Goal: Task Accomplishment & Management: Complete application form

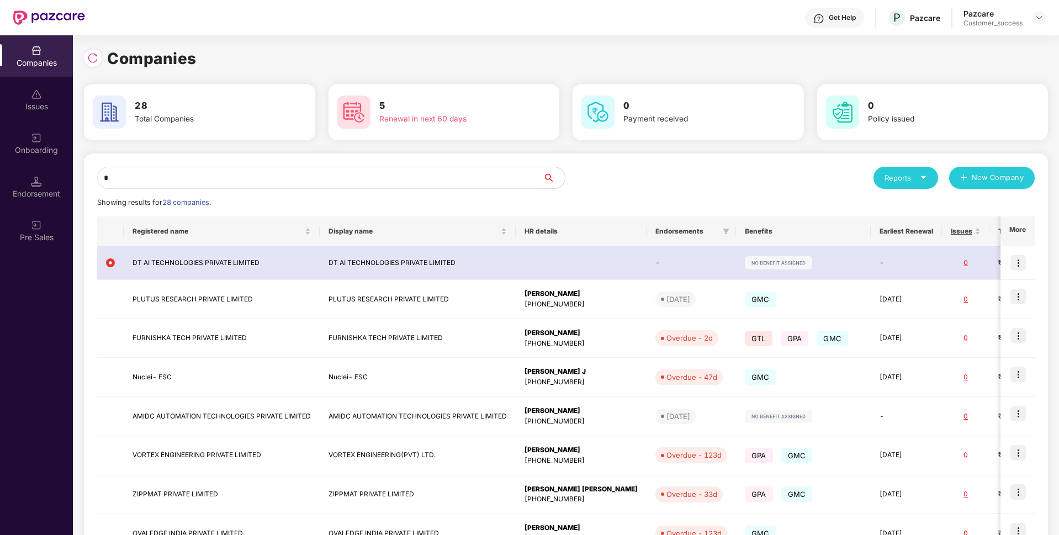
click at [55, 179] on div "Companies Issues Onboarding Endorsement Pre Sales Companies 28 Total Companies …" at bounding box center [529, 285] width 1059 height 500
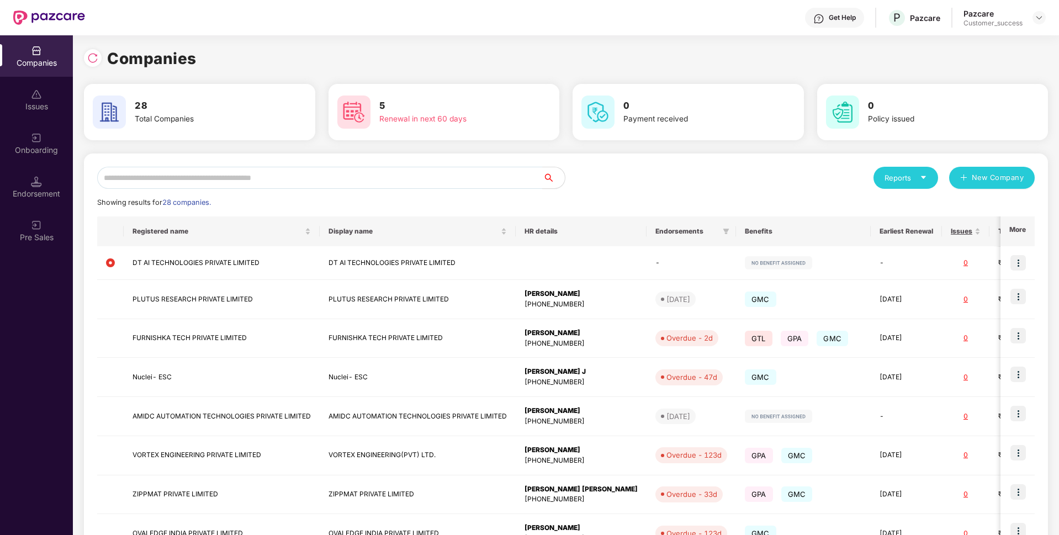
click at [0, 200] on div "Endorsement" at bounding box center [36, 186] width 73 height 41
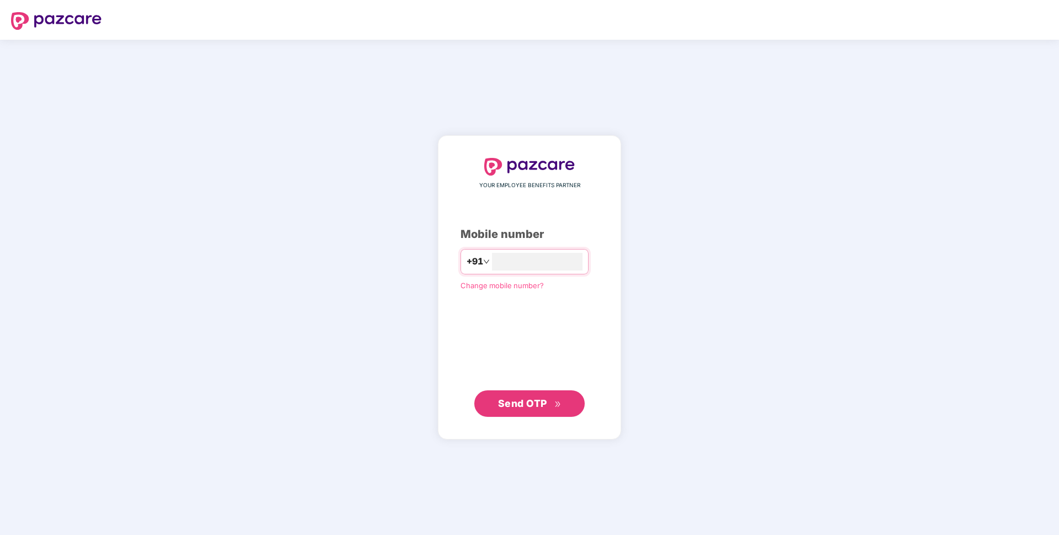
type input "**********"
click at [511, 405] on span "Send OTP" at bounding box center [522, 403] width 49 height 12
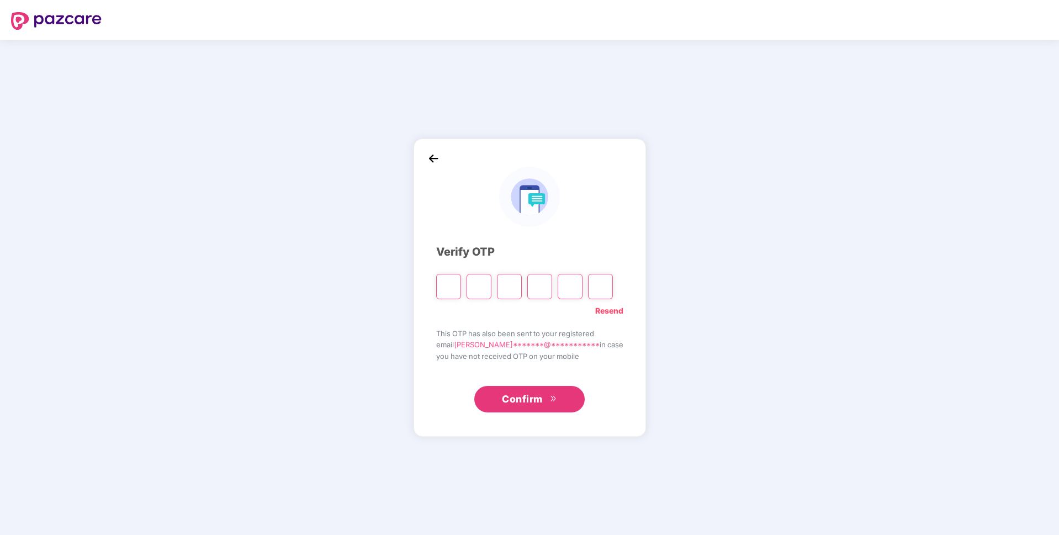
paste input "*"
type input "*"
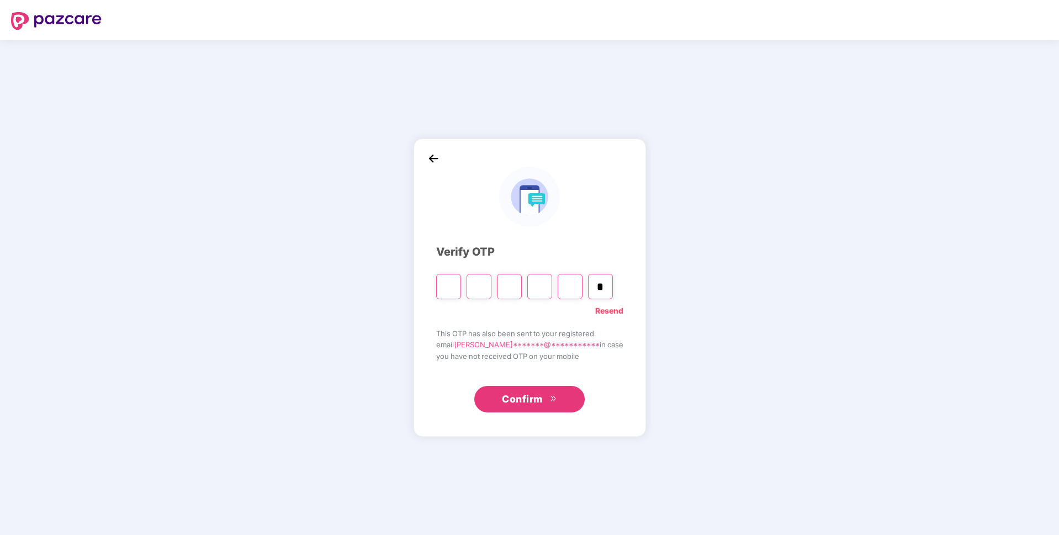
type input "*"
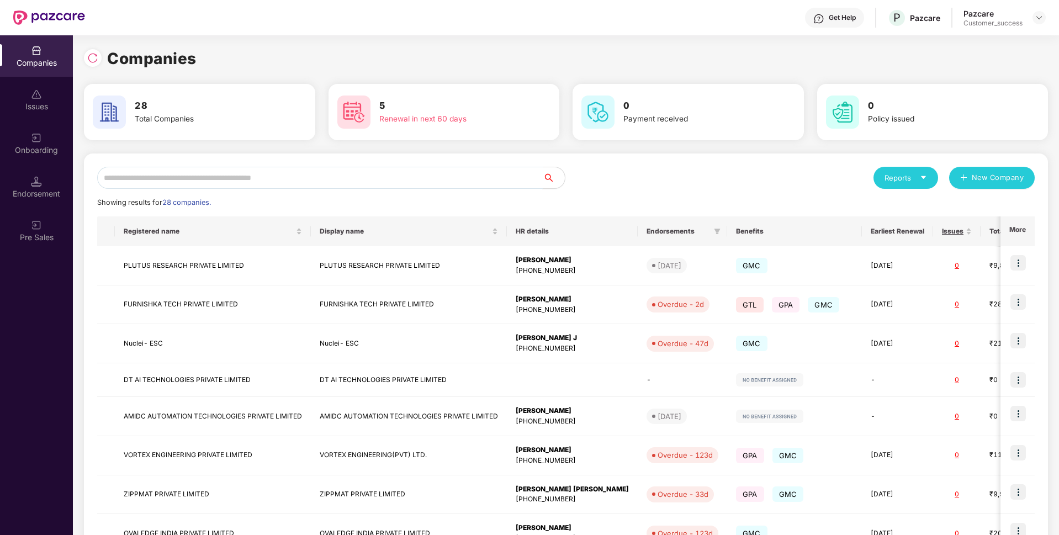
click at [430, 172] on input "text" at bounding box center [320, 178] width 446 height 22
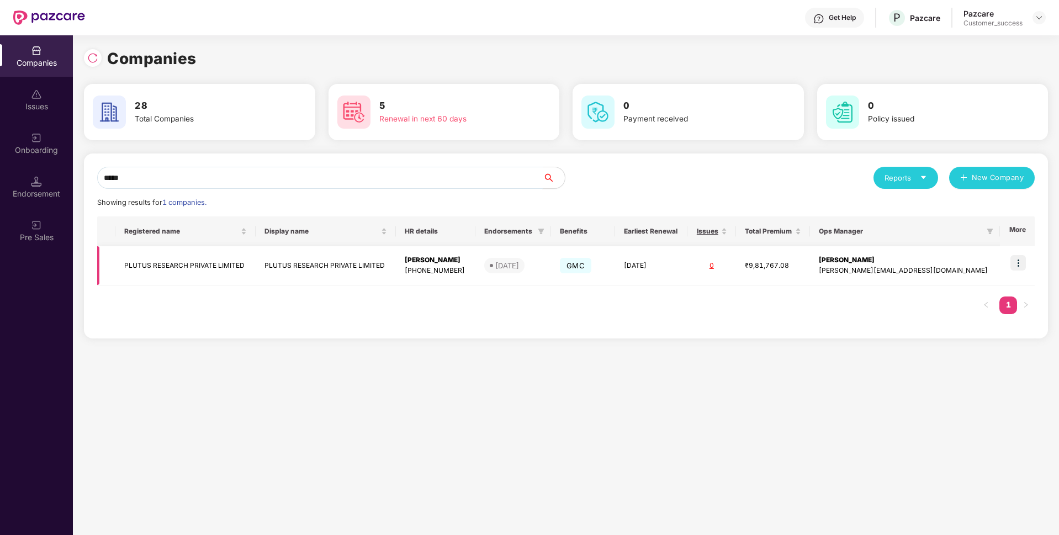
type input "*****"
click at [198, 267] on td "PLUTUS RESEARCH PRIVATE LIMITED" at bounding box center [185, 265] width 140 height 39
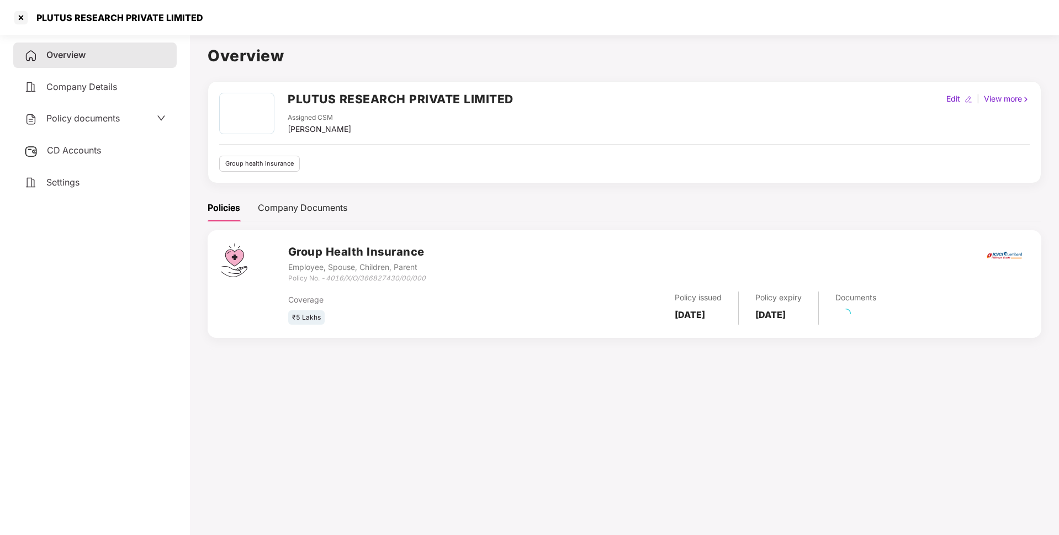
click at [80, 23] on div "PLUTUS RESEARCH PRIVATE LIMITED" at bounding box center [107, 18] width 191 height 18
copy div "PLUTUS RESEARCH PRIVATE LIMITED"
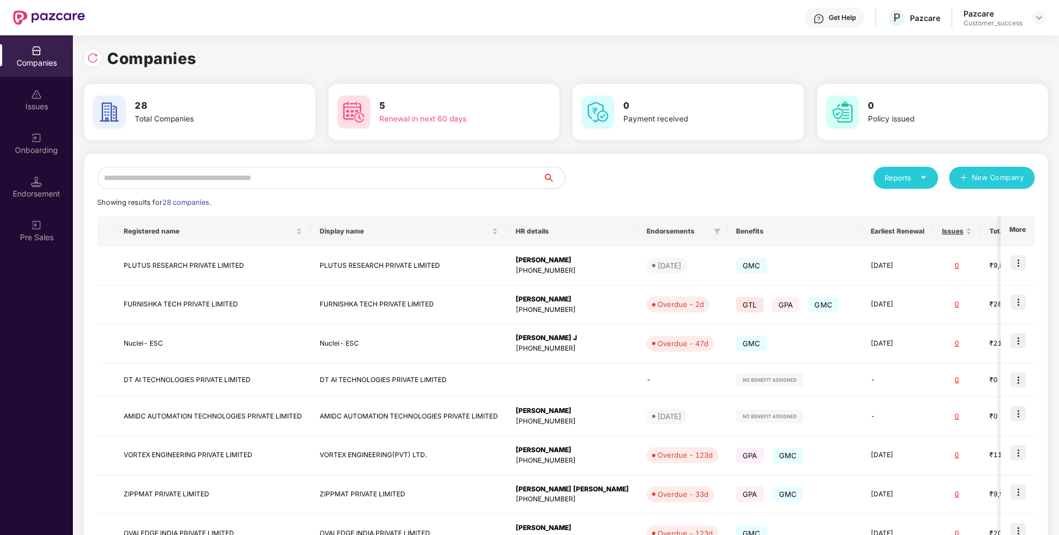
click at [29, 162] on div "Onboarding" at bounding box center [36, 143] width 73 height 41
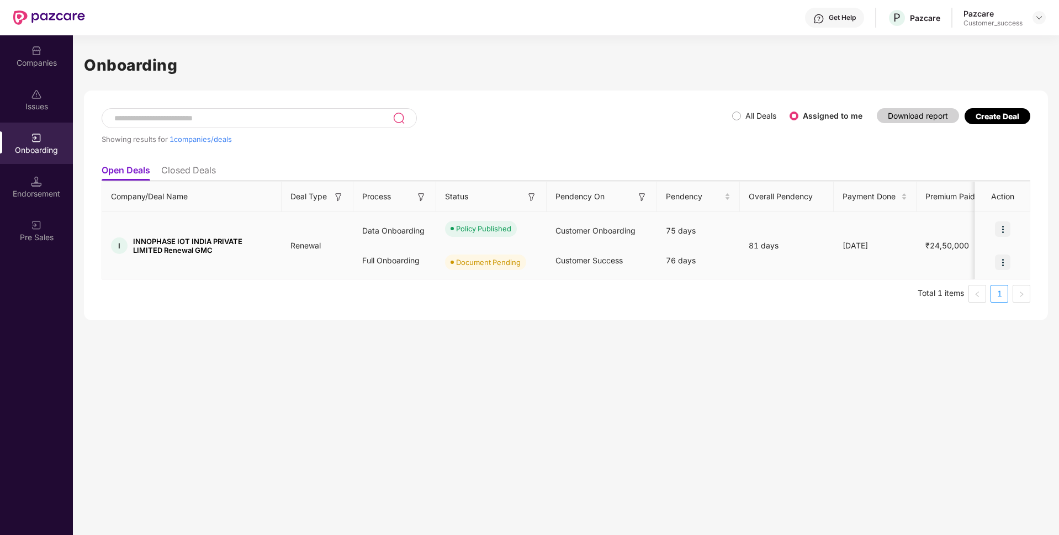
click at [1005, 226] on img at bounding box center [1002, 228] width 15 height 15
drag, startPoint x: 1026, startPoint y: 252, endPoint x: 1000, endPoint y: 257, distance: 25.8
click at [1000, 257] on div at bounding box center [1002, 262] width 55 height 33
click at [1000, 257] on img at bounding box center [1002, 262] width 15 height 15
click at [940, 286] on span "Upload Documents" at bounding box center [951, 290] width 91 height 12
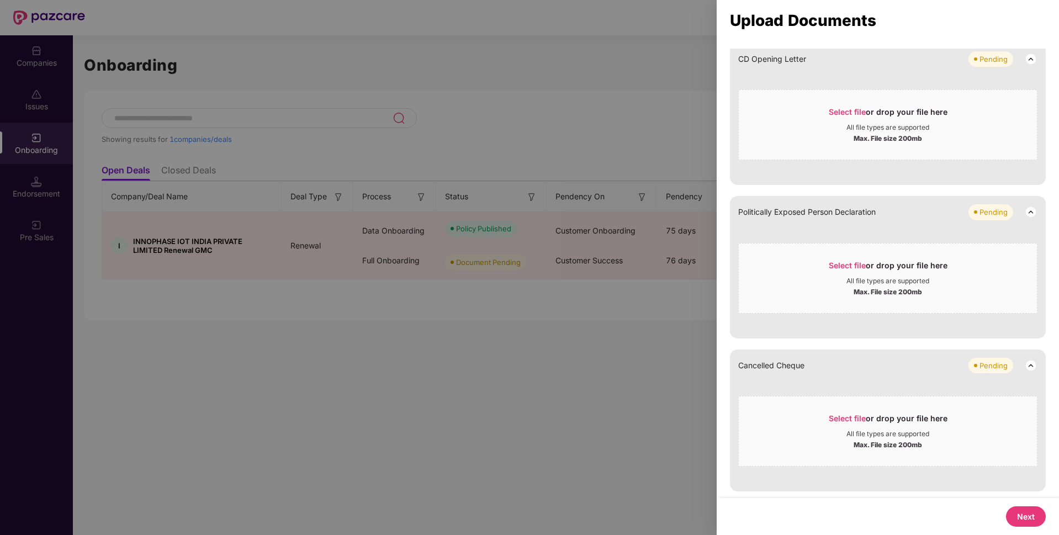
scroll to position [155, 0]
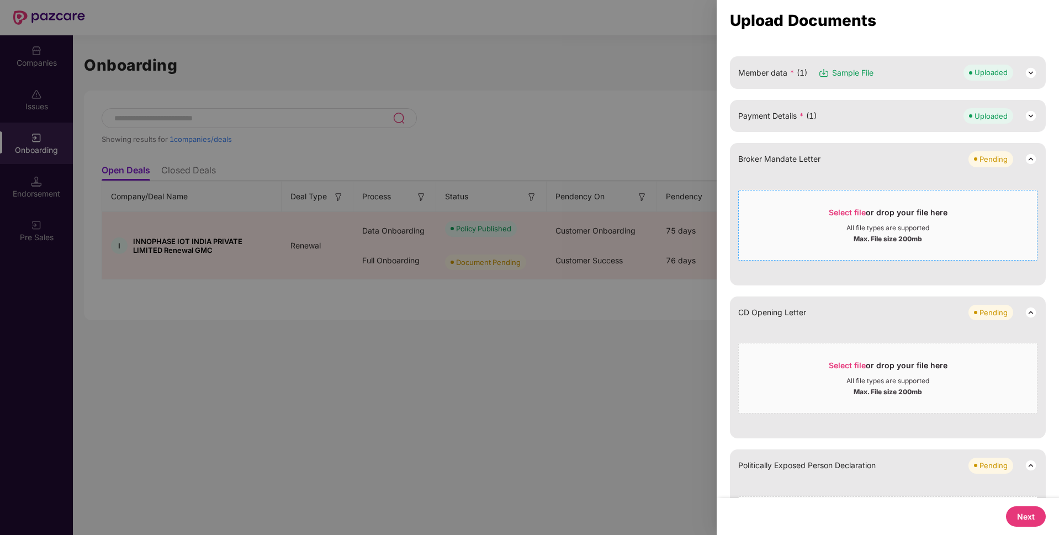
click at [855, 212] on span "Select file" at bounding box center [847, 212] width 37 height 9
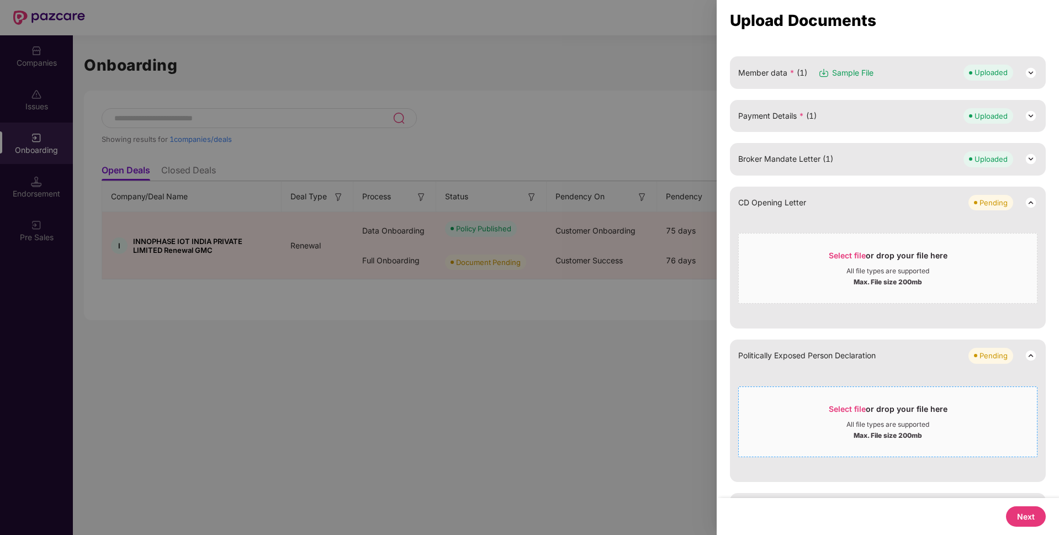
scroll to position [272, 0]
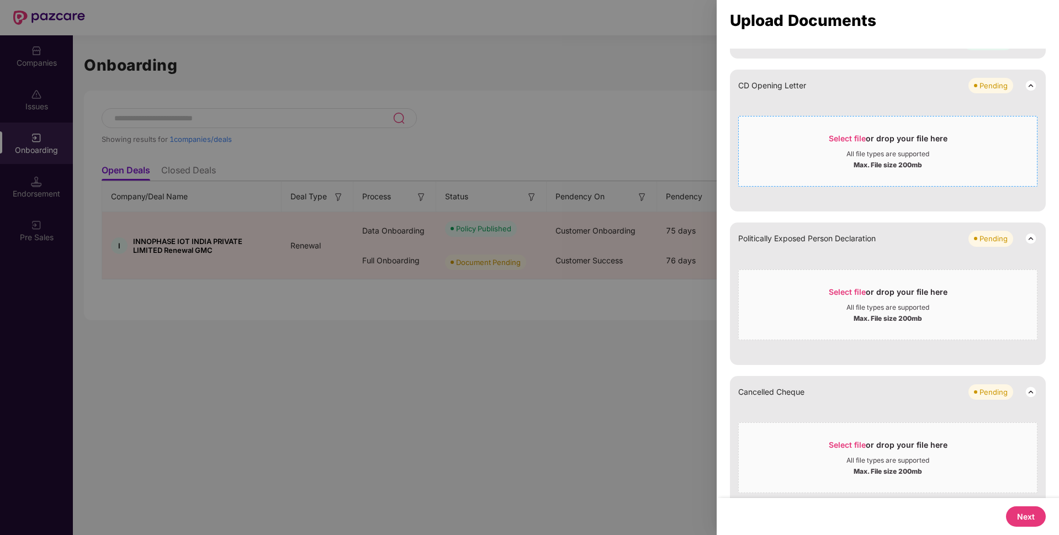
click at [868, 141] on div "Select file or drop your file here" at bounding box center [888, 141] width 119 height 17
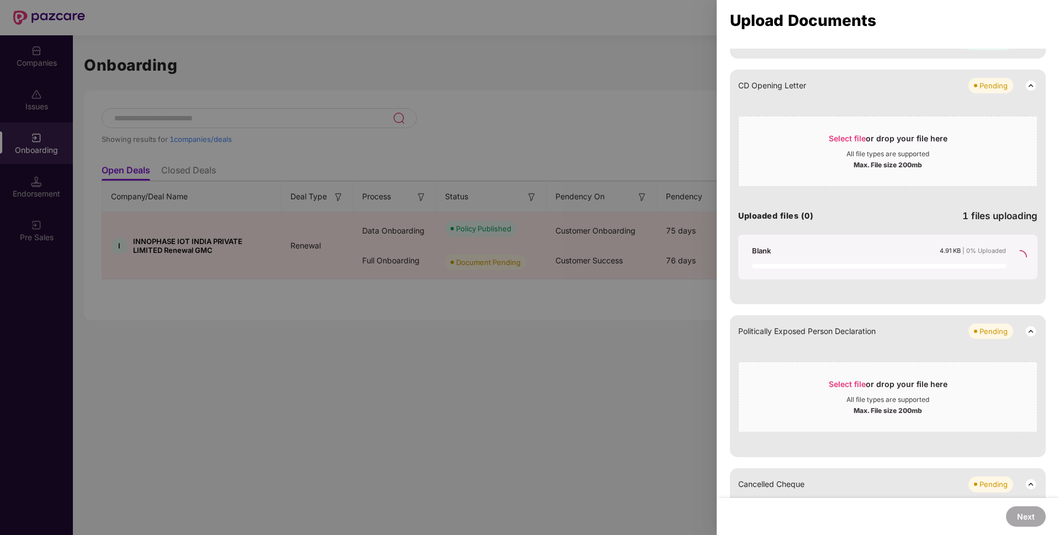
scroll to position [188, 0]
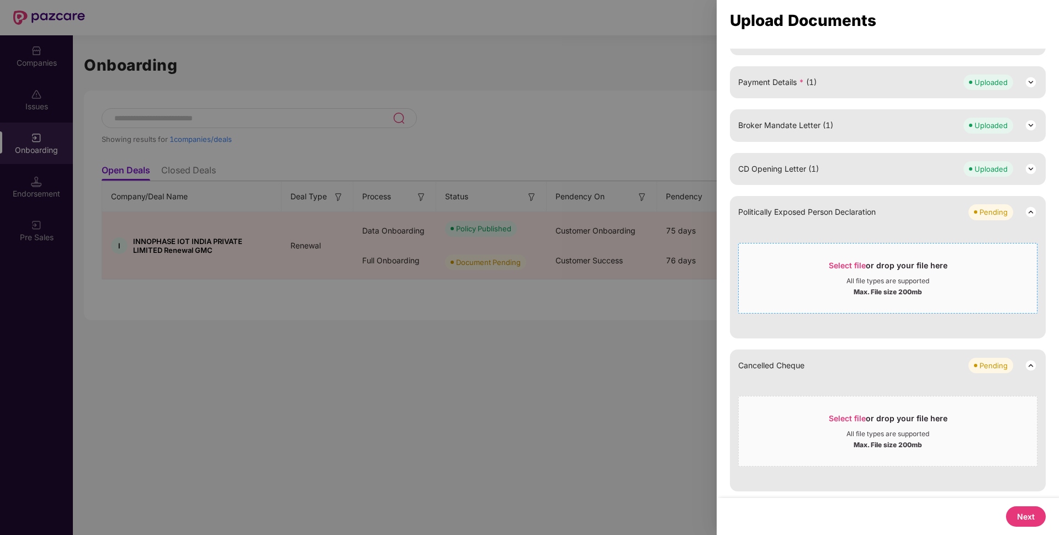
click at [854, 279] on div "All file types are supported" at bounding box center [888, 281] width 83 height 9
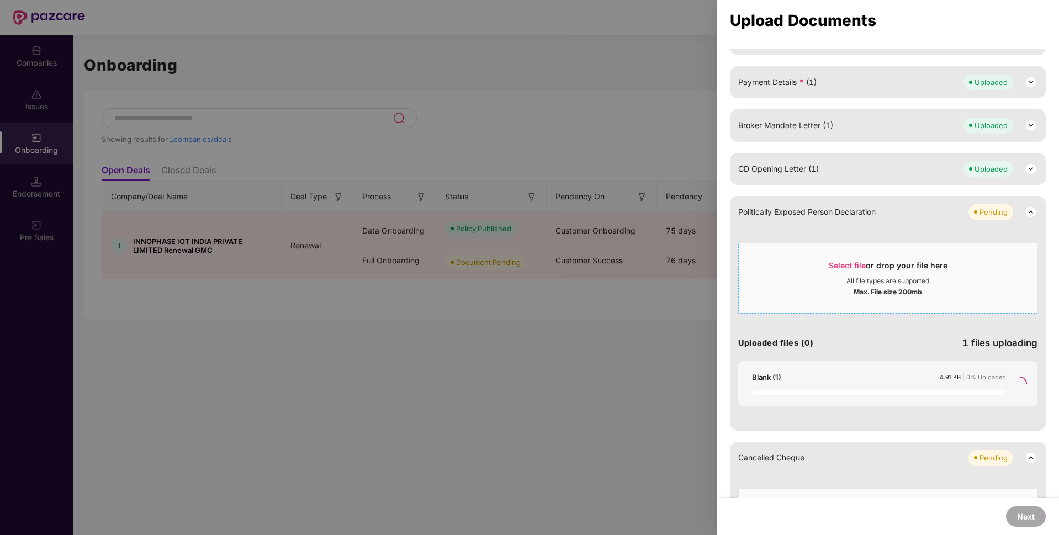
scroll to position [78, 0]
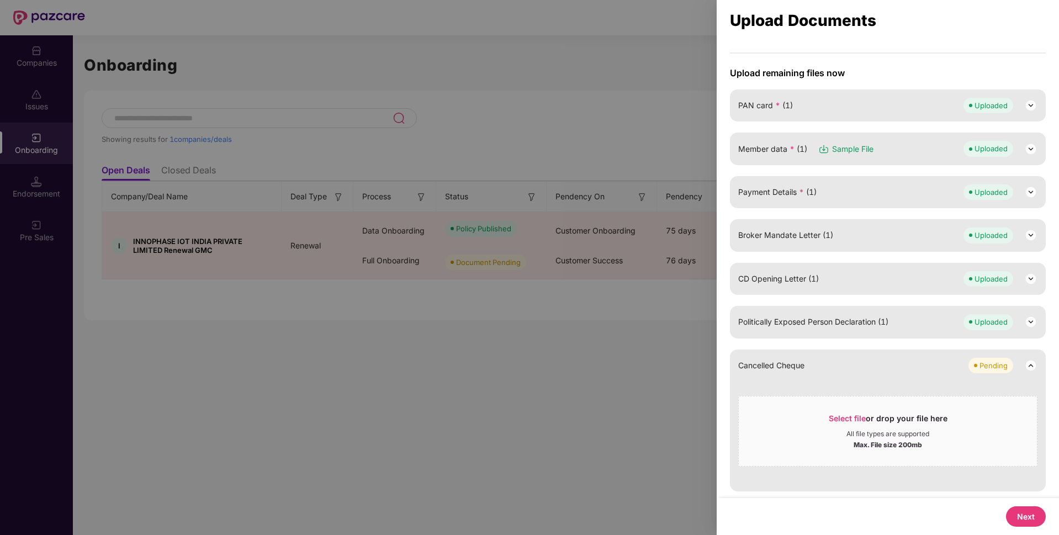
click at [850, 390] on div "Select file or drop your file here All file types are supported Max. File size …" at bounding box center [887, 428] width 299 height 76
click at [838, 418] on span "Select file" at bounding box center [847, 418] width 37 height 9
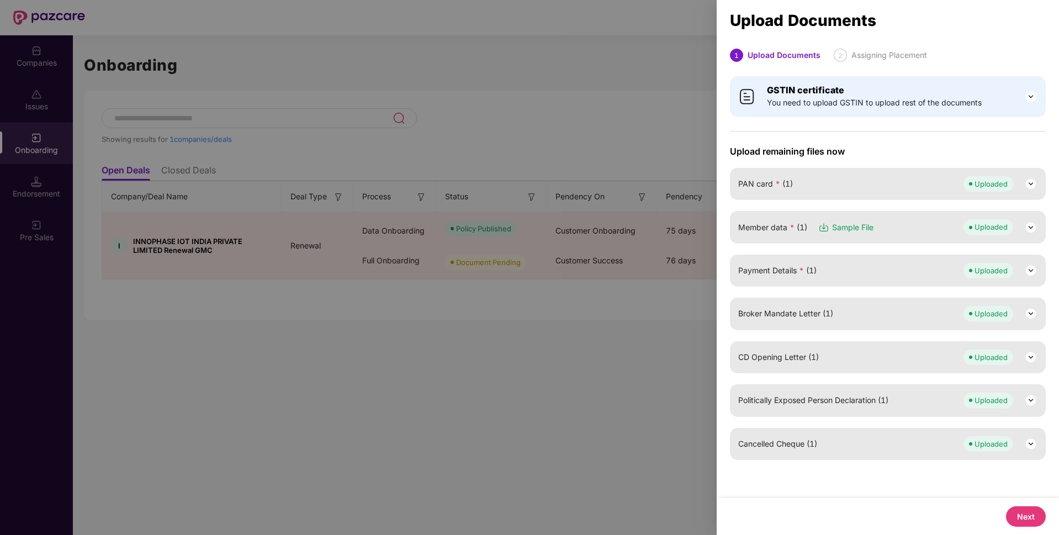
scroll to position [0, 0]
click at [1035, 516] on button "Next" at bounding box center [1026, 516] width 40 height 20
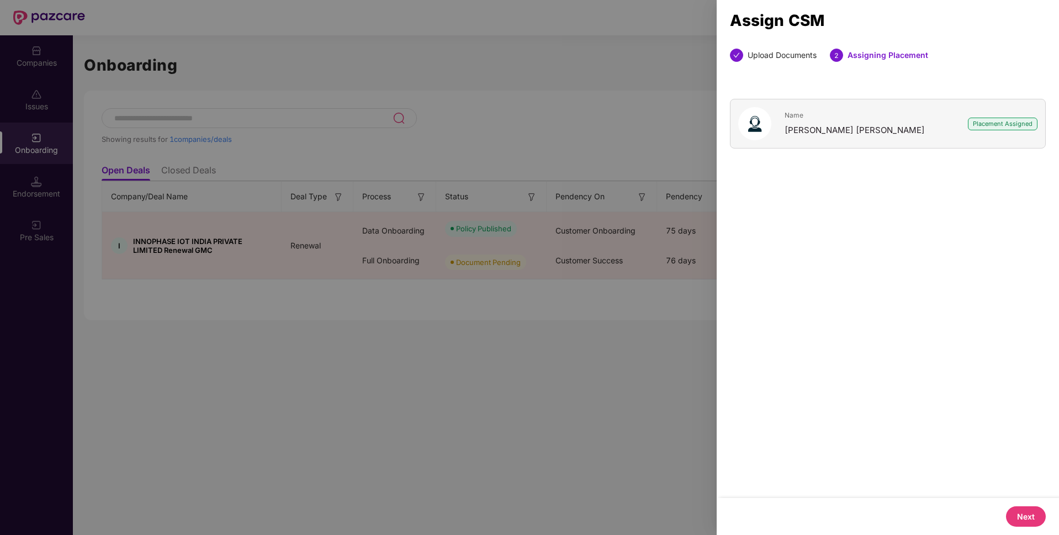
click at [1035, 516] on button "Next" at bounding box center [1026, 516] width 40 height 20
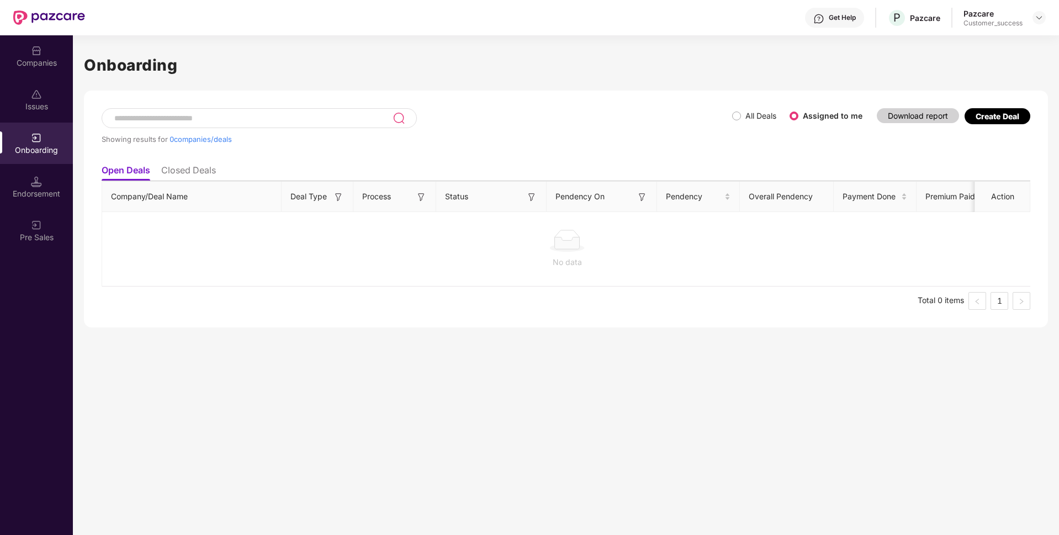
click at [39, 67] on div "Companies" at bounding box center [36, 62] width 73 height 11
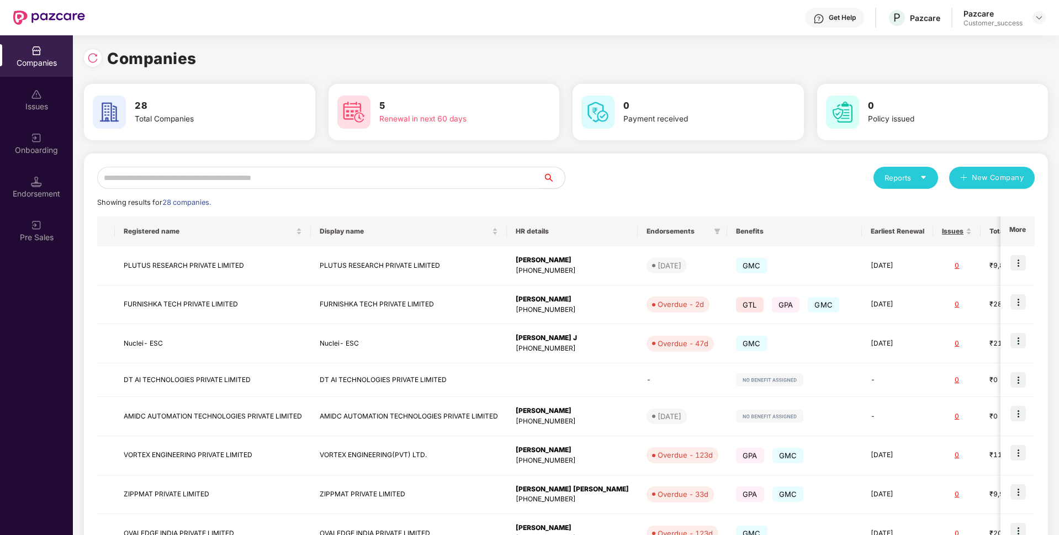
click at [318, 166] on div "Reports New Company Showing results for 28 companies. Registered name Display n…" at bounding box center [566, 419] width 964 height 531
click at [269, 171] on input "text" at bounding box center [320, 178] width 446 height 22
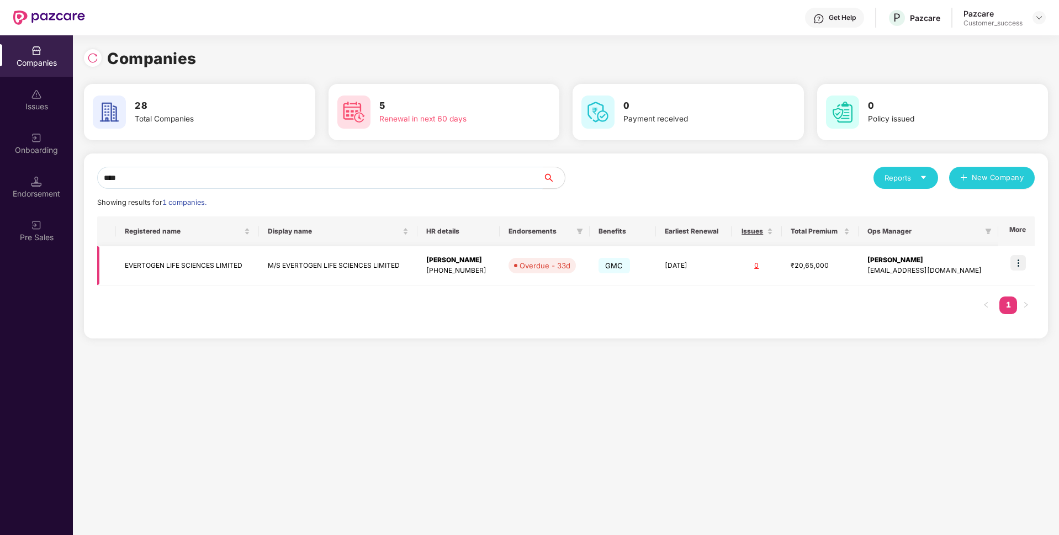
type input "****"
click at [210, 258] on td "EVERTOGEN LIFE SCIENCES LIMITED" at bounding box center [187, 265] width 143 height 39
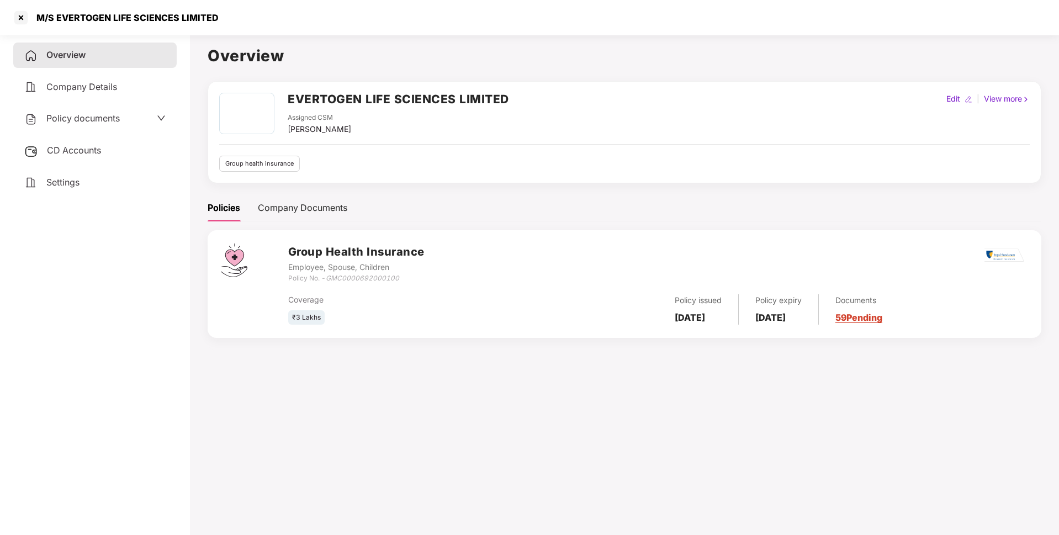
click at [123, 13] on div "M/S EVERTOGEN LIFE SCIENCES LIMITED" at bounding box center [124, 17] width 189 height 11
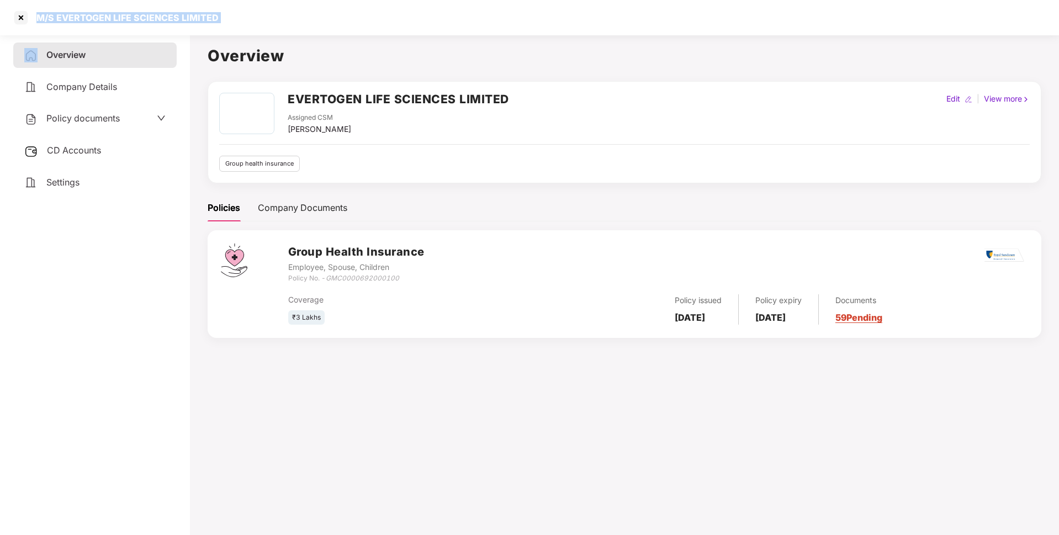
copy div "M/S EVERTOGEN LIFE SCIENCES LIMITED"
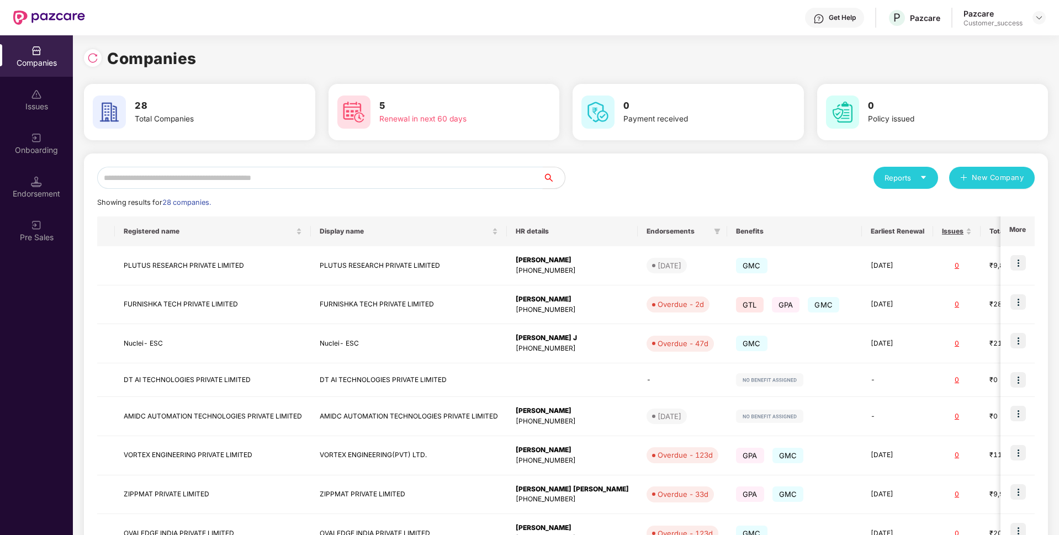
click at [221, 184] on input "text" at bounding box center [320, 178] width 446 height 22
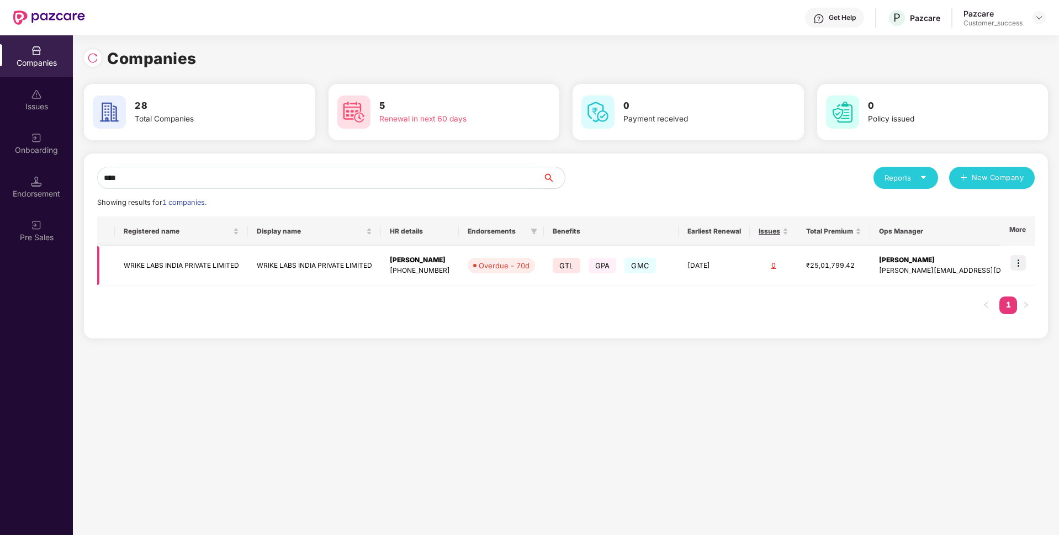
type input "****"
click at [155, 265] on td "WRIKE LABS INDIA PRIVATE LIMITED" at bounding box center [181, 265] width 133 height 39
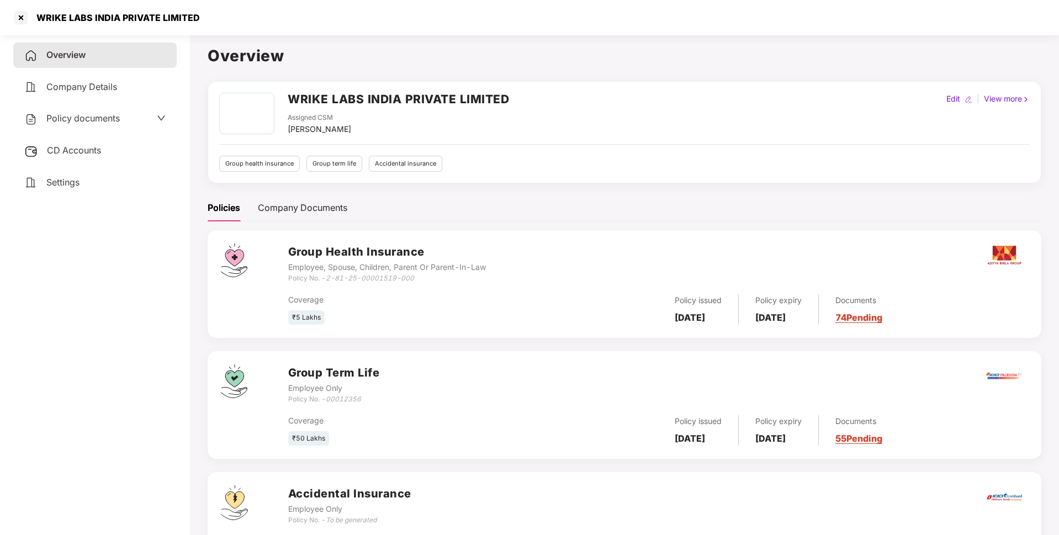
click at [75, 16] on div "WRIKE LABS INDIA PRIVATE LIMITED" at bounding box center [115, 17] width 170 height 11
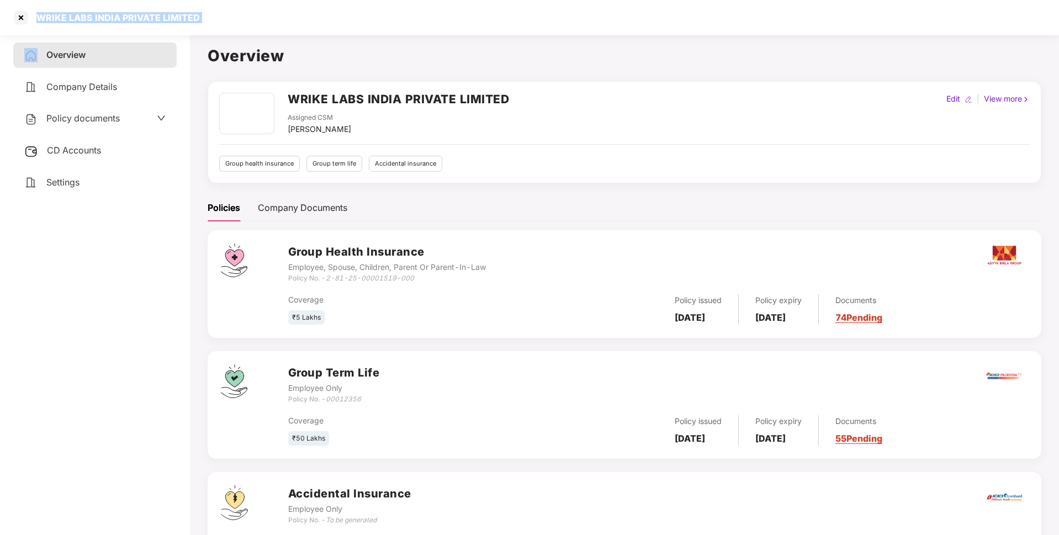
copy div "WRIKE LABS INDIA PRIVATE LIMITED"
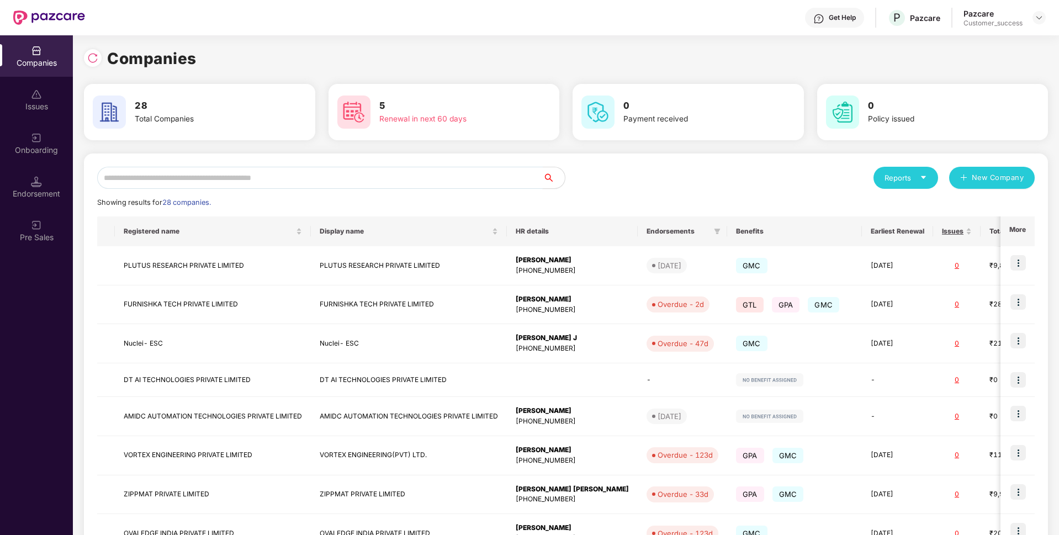
click at [290, 176] on input "text" at bounding box center [320, 178] width 446 height 22
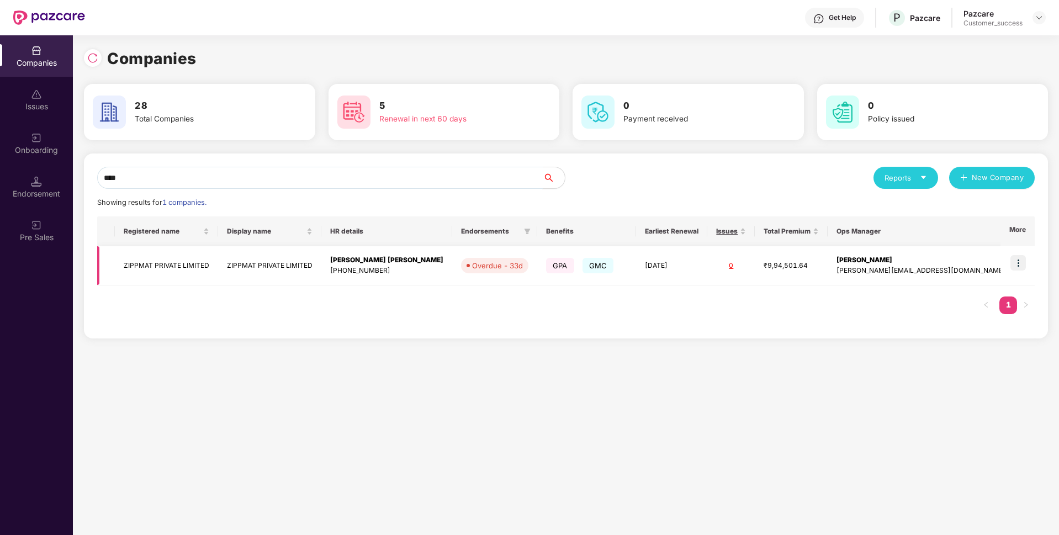
type input "****"
click at [156, 260] on td "ZIPPMAT PRIVATE LIMITED" at bounding box center [166, 265] width 103 height 39
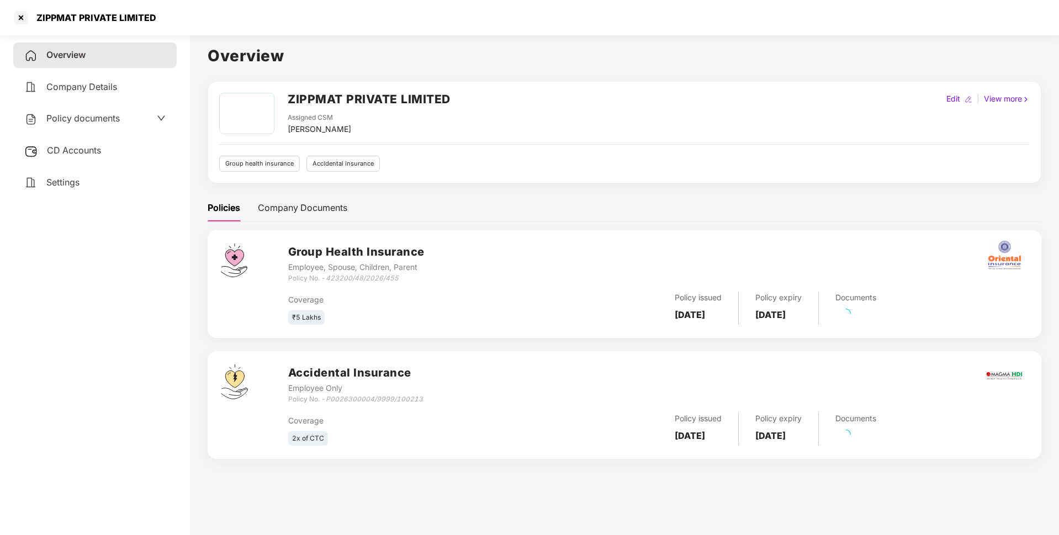
click at [101, 14] on div "ZIPPMAT PRIVATE LIMITED" at bounding box center [93, 17] width 126 height 11
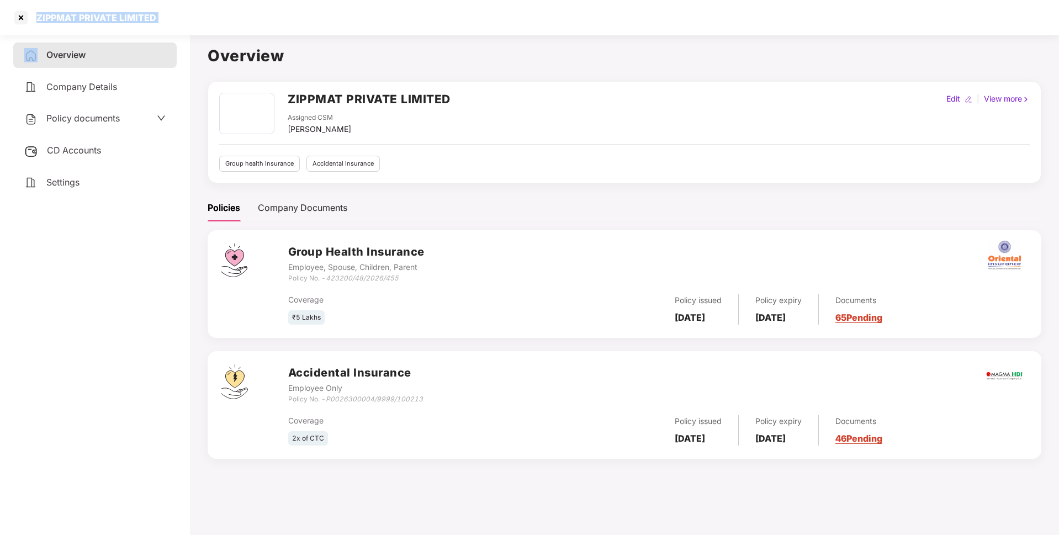
copy div "ZIPPMAT PRIVATE LIMITED"
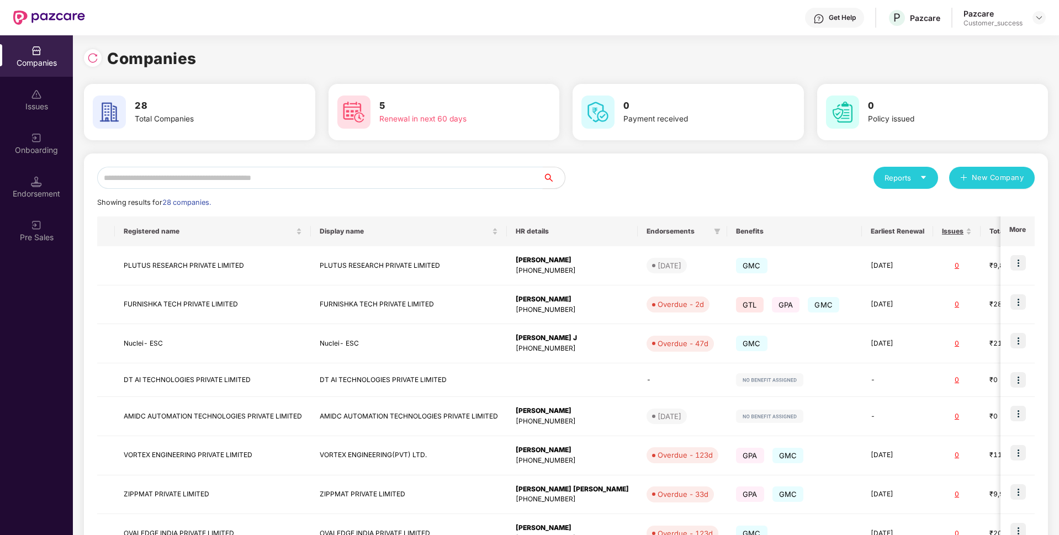
click at [171, 172] on input "text" at bounding box center [320, 178] width 446 height 22
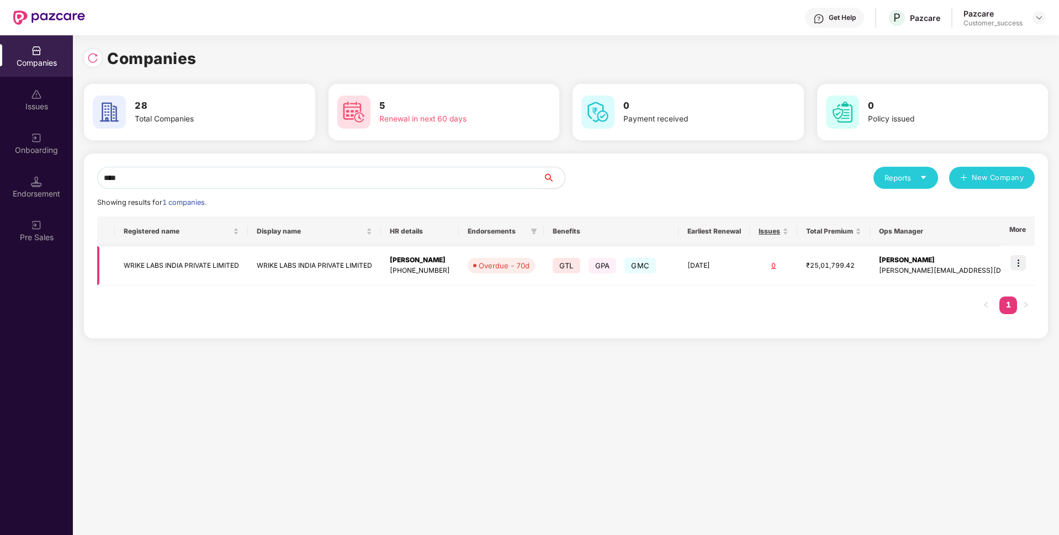
type input "****"
click at [193, 270] on td "WRIKE LABS INDIA PRIVATE LIMITED" at bounding box center [181, 265] width 133 height 39
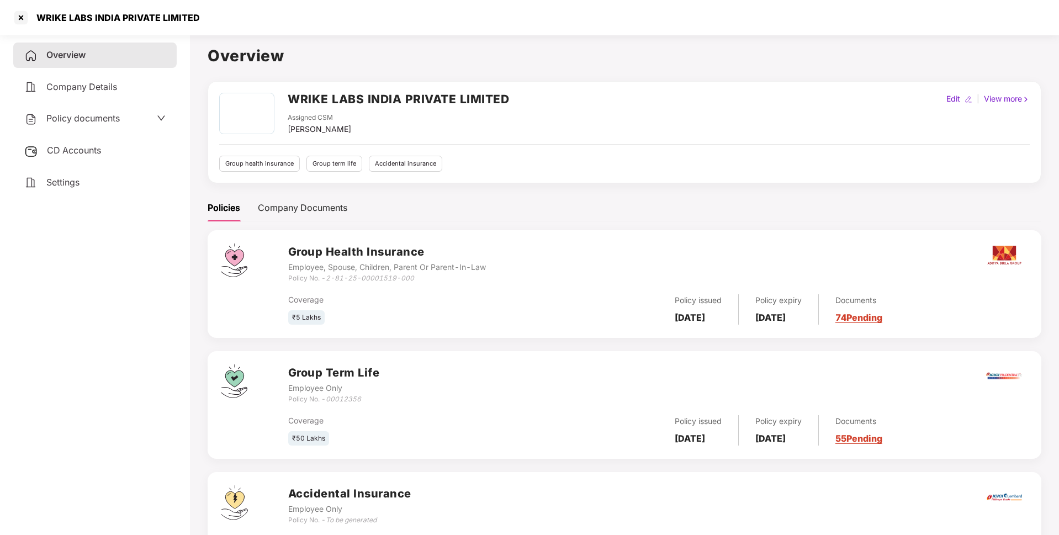
click at [113, 23] on div "WRIKE LABS INDIA PRIVATE LIMITED" at bounding box center [115, 17] width 170 height 11
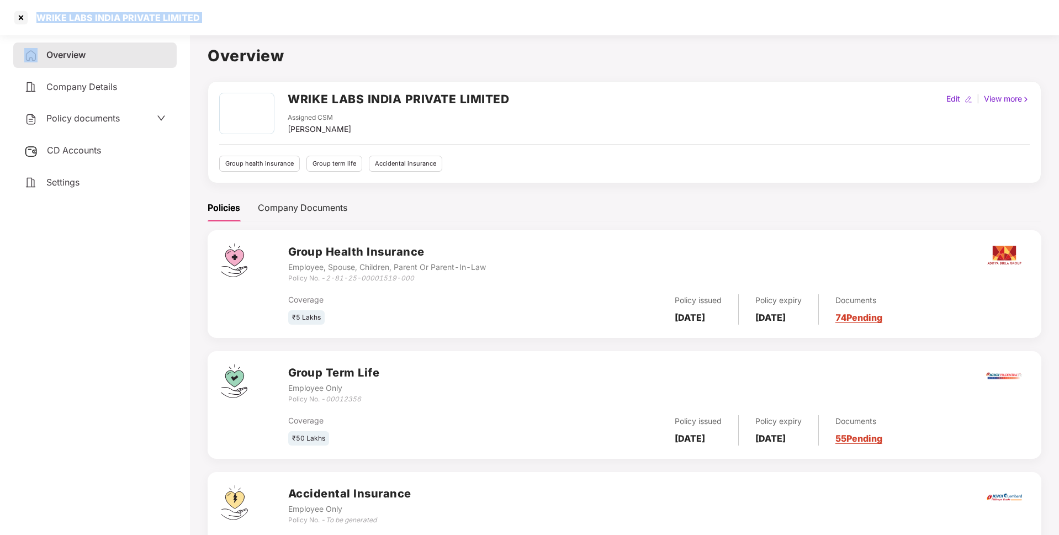
copy div "WRIKE LABS INDIA PRIVATE LIMITED"
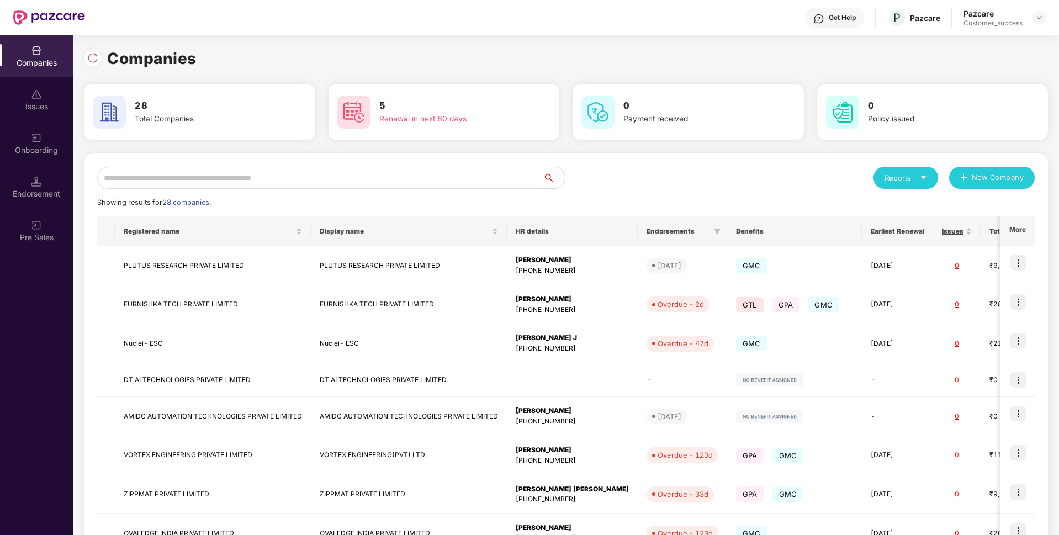
click at [278, 166] on div "Reports New Company Showing results for 28 companies. Registered name Display n…" at bounding box center [566, 419] width 964 height 531
click at [240, 188] on input "text" at bounding box center [320, 178] width 446 height 22
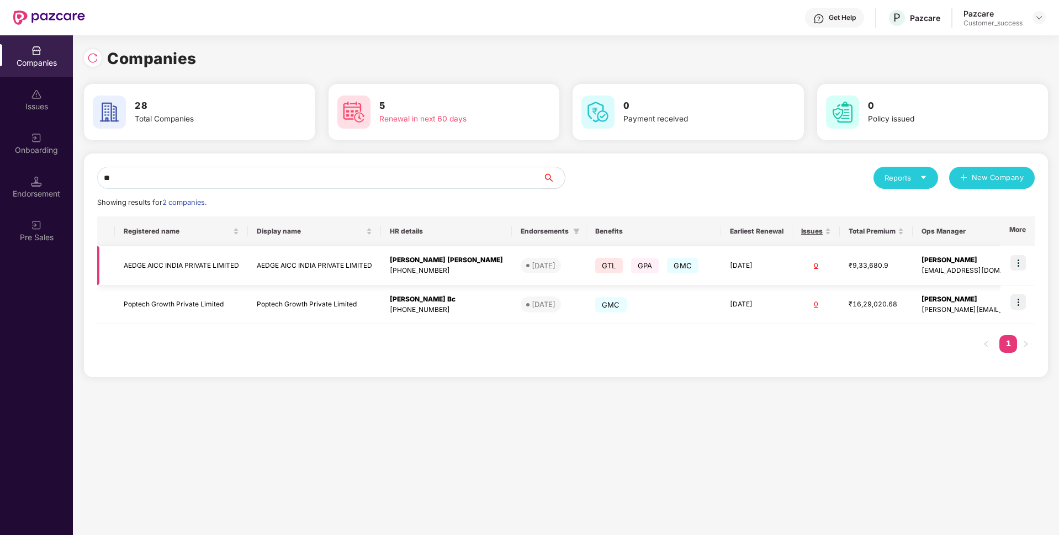
type input "**"
click at [177, 266] on td "AEDGE AICC INDIA PRIVATE LIMITED" at bounding box center [181, 265] width 133 height 39
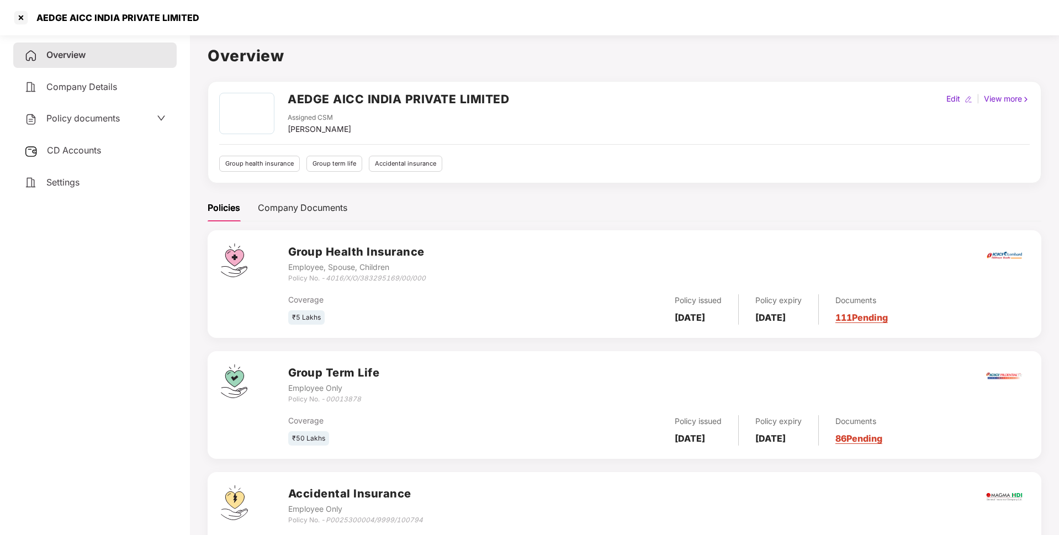
click at [86, 17] on div "AEDGE AICC INDIA PRIVATE LIMITED" at bounding box center [115, 17] width 170 height 11
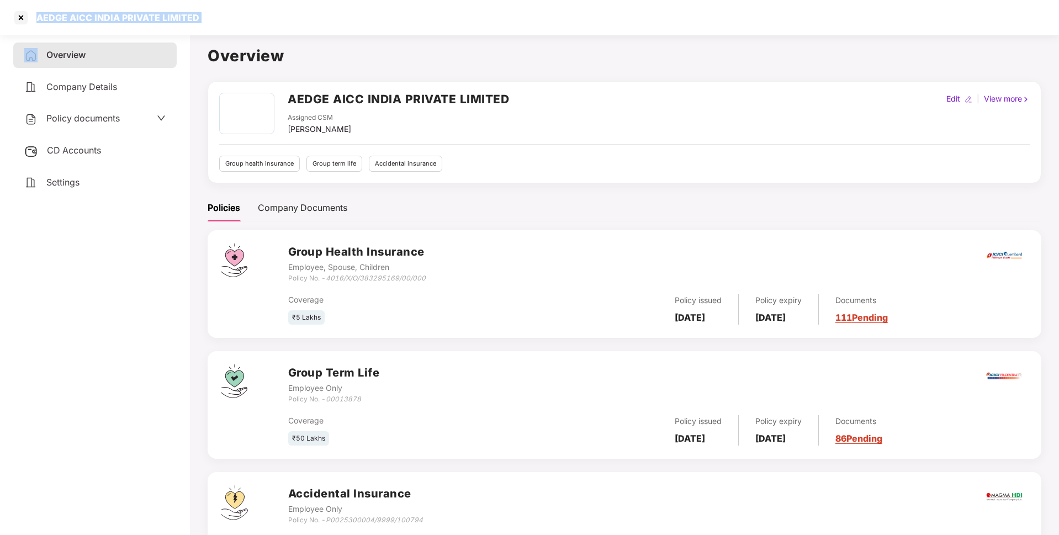
copy div "AEDGE AICC INDIA PRIVATE LIMITED"
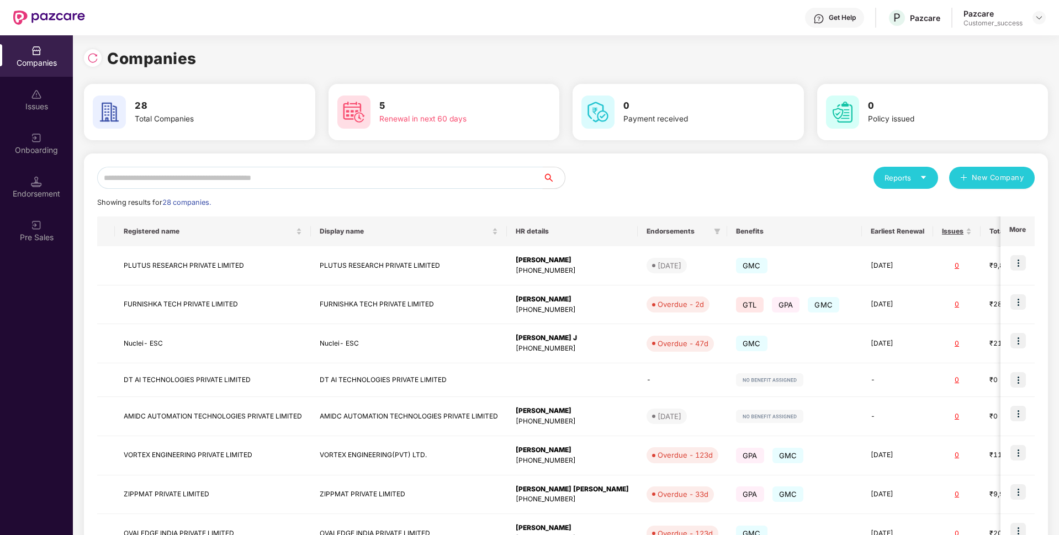
click at [477, 175] on input "text" at bounding box center [320, 178] width 446 height 22
click at [4, 140] on div "Onboarding" at bounding box center [36, 143] width 73 height 41
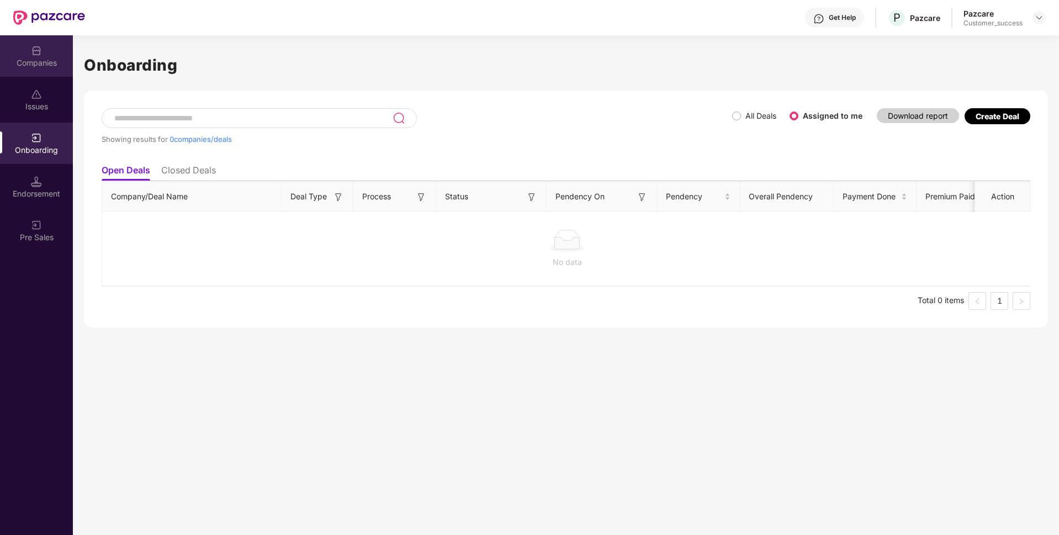
click at [20, 68] on div "Companies" at bounding box center [36, 62] width 73 height 11
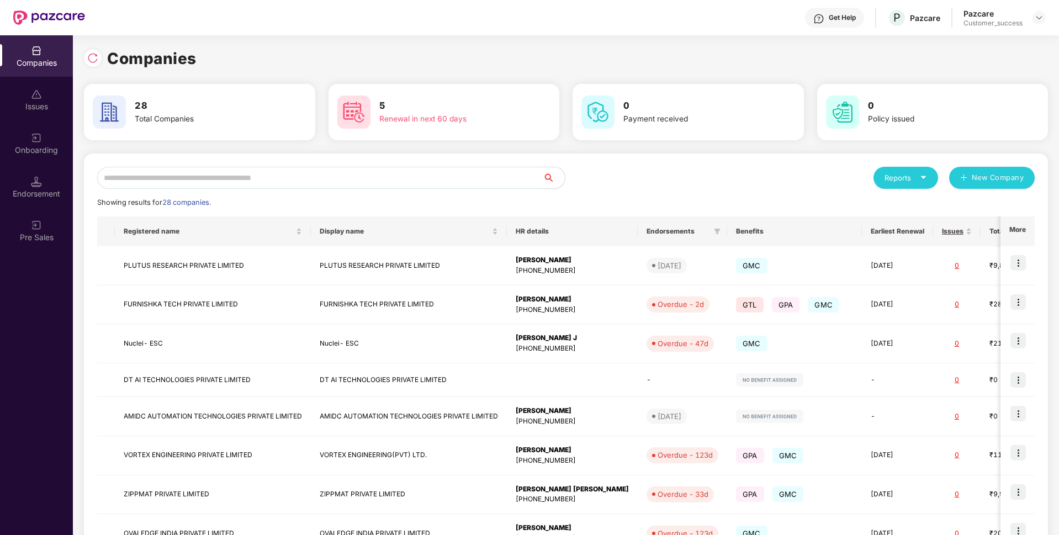
click at [290, 171] on input "text" at bounding box center [320, 178] width 446 height 22
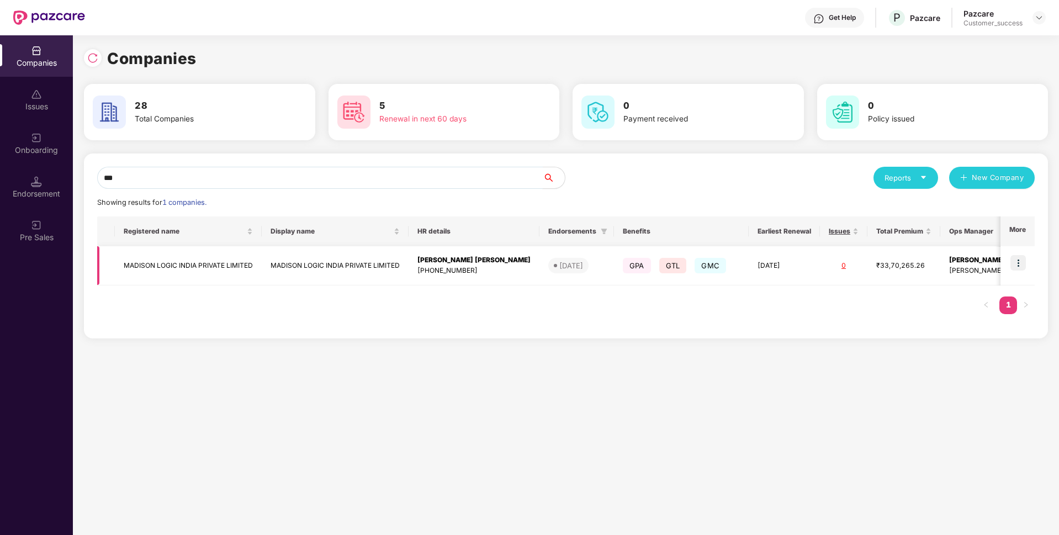
type input "***"
click at [225, 266] on td "MADISON LOGIC INDIA PRIVATE LIMITED" at bounding box center [188, 265] width 147 height 39
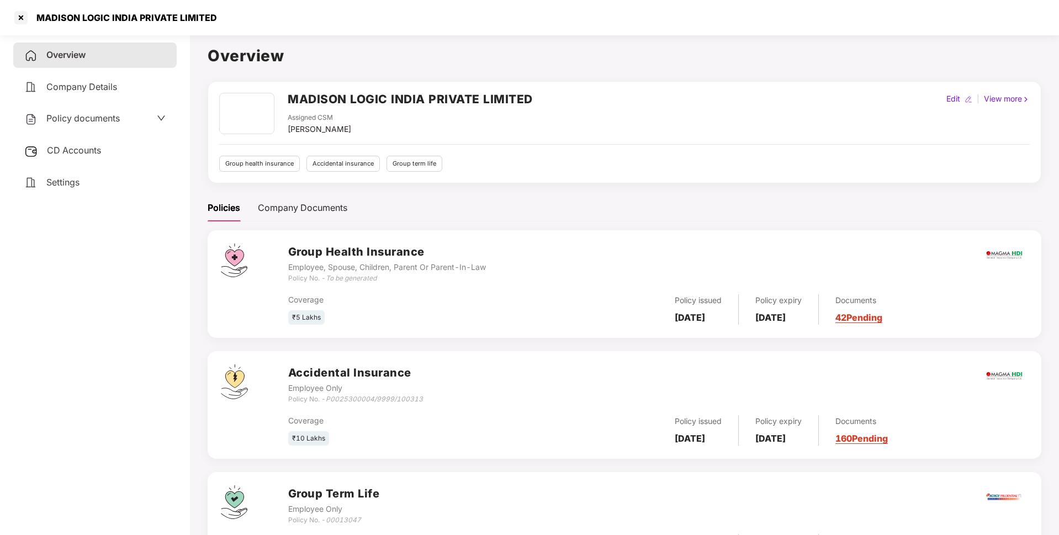
click at [96, 13] on div "MADISON LOGIC INDIA PRIVATE LIMITED" at bounding box center [123, 17] width 187 height 11
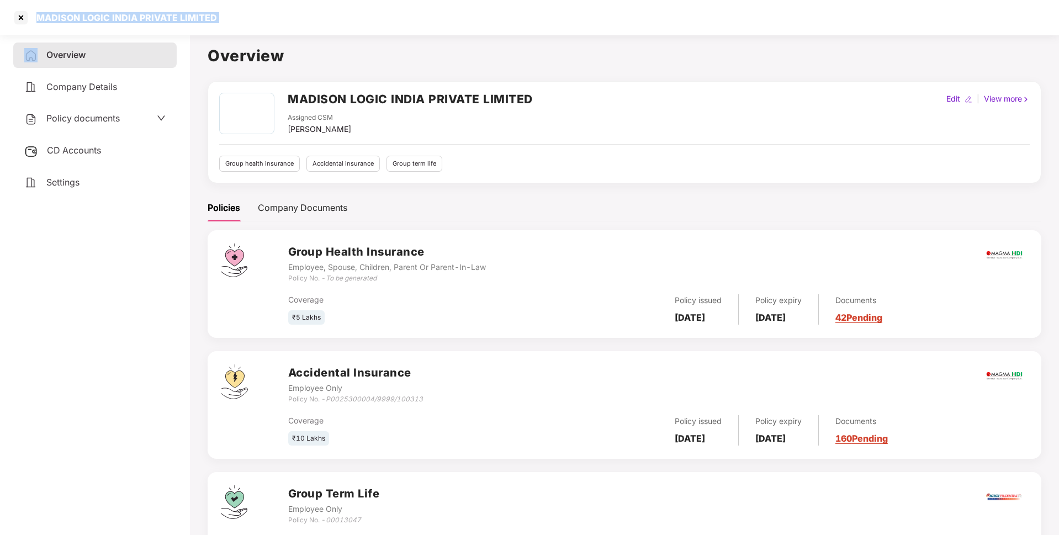
copy div "MADISON LOGIC INDIA PRIVATE LIMITED"
